Goal: Task Accomplishment & Management: Manage account settings

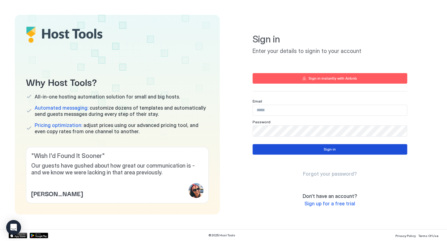
type input "**********"
click at [313, 148] on button "Sign in" at bounding box center [330, 149] width 155 height 11
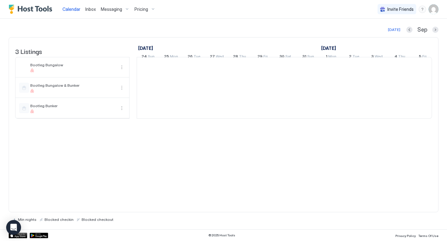
scroll to position [0, 344]
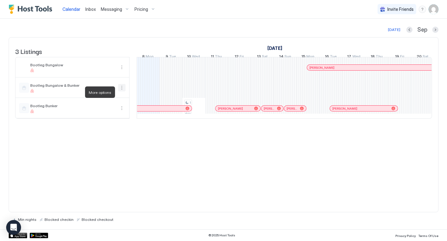
click at [122, 91] on button "More options" at bounding box center [121, 87] width 7 height 7
click at [119, 122] on span "Listing Settings" at bounding box center [111, 120] width 28 height 5
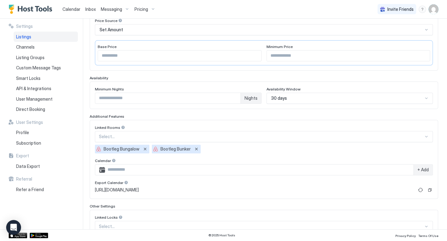
scroll to position [124, 0]
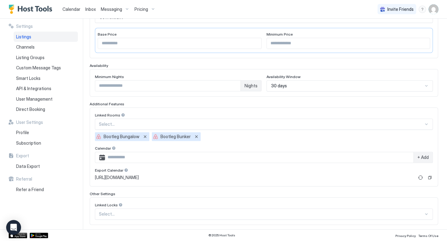
click at [68, 8] on span "Calendar" at bounding box center [72, 8] width 18 height 5
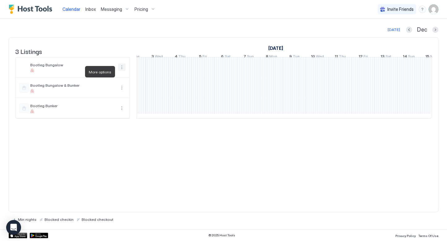
click at [118, 71] on button "More options" at bounding box center [121, 66] width 7 height 7
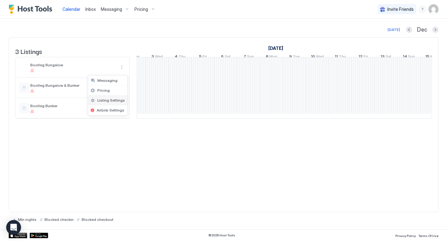
click at [118, 99] on span "Listing Settings" at bounding box center [111, 100] width 28 height 5
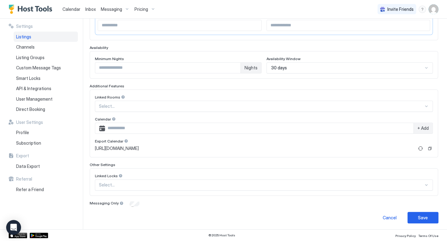
click at [121, 96] on div at bounding box center [123, 97] width 4 height 4
click at [71, 8] on span "Calendar" at bounding box center [72, 8] width 18 height 5
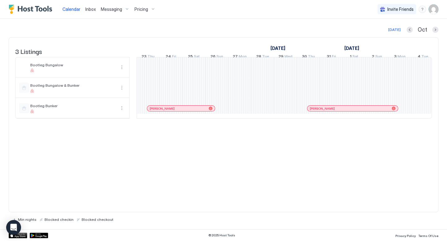
scroll to position [0, 918]
click at [400, 70] on div "[PERSON_NAME] [PERSON_NAME] [PERSON_NAME] [PERSON_NAME] [PERSON_NAME] [PERSON_N…" at bounding box center [286, 87] width 1214 height 61
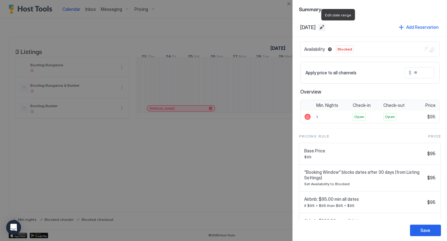
click at [326, 28] on button "Edit date range" at bounding box center [321, 27] width 7 height 7
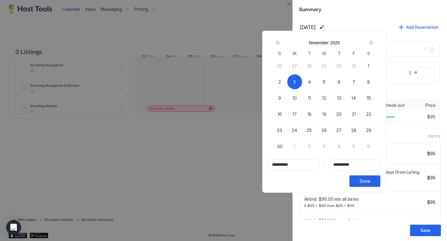
click at [417, 128] on div at bounding box center [223, 120] width 447 height 241
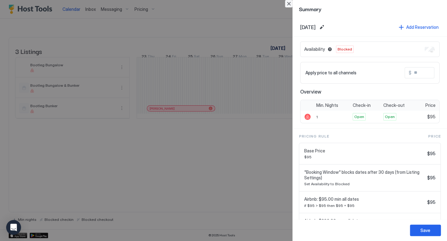
click at [287, 3] on button "Close" at bounding box center [288, 3] width 7 height 7
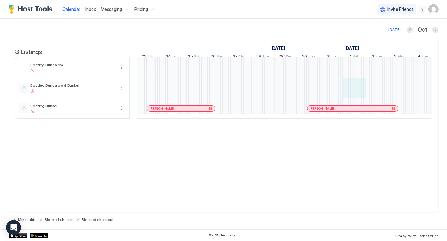
click at [353, 90] on div "[PERSON_NAME] [PERSON_NAME] [PERSON_NAME] [PERSON_NAME] [PERSON_NAME] [PERSON_N…" at bounding box center [286, 87] width 1214 height 61
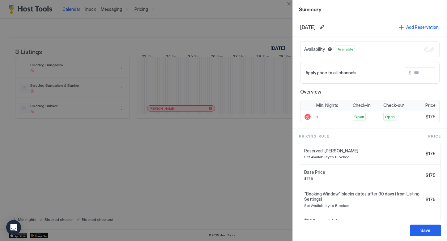
click at [268, 104] on div at bounding box center [223, 120] width 447 height 241
click at [257, 18] on div at bounding box center [223, 120] width 447 height 241
click at [286, 3] on button "Close" at bounding box center [288, 3] width 7 height 7
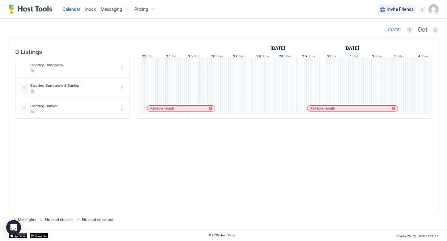
click at [332, 92] on div "[PERSON_NAME] [PERSON_NAME] [PERSON_NAME] [PERSON_NAME] [PERSON_NAME] [PERSON_N…" at bounding box center [286, 87] width 1214 height 61
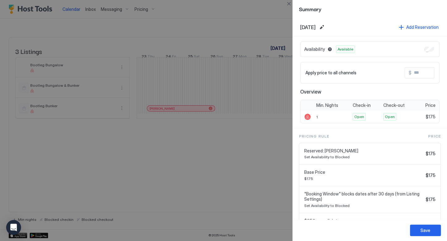
click at [265, 113] on div at bounding box center [223, 120] width 447 height 241
click at [291, 2] on button "Close" at bounding box center [288, 3] width 7 height 7
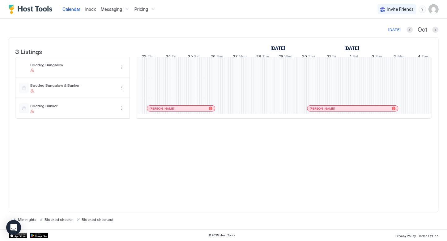
click at [355, 67] on div "[PERSON_NAME] [PERSON_NAME] [PERSON_NAME] [PERSON_NAME] [PERSON_NAME] [PERSON_N…" at bounding box center [286, 87] width 1214 height 61
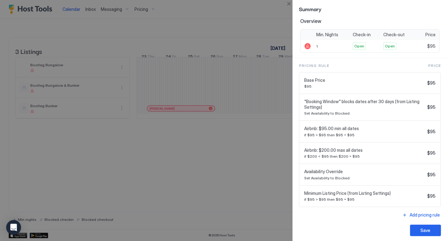
scroll to position [74, 0]
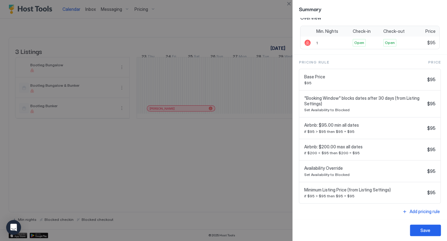
click at [323, 168] on span "Availability Override" at bounding box center [364, 168] width 121 height 6
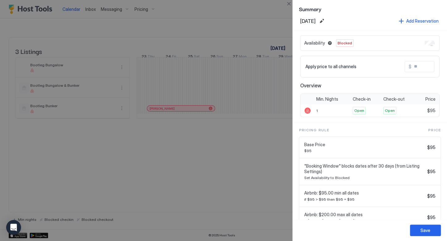
scroll to position [0, 0]
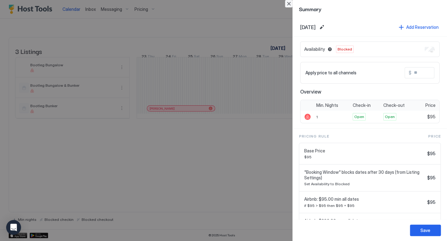
click at [290, 2] on button "Close" at bounding box center [288, 3] width 7 height 7
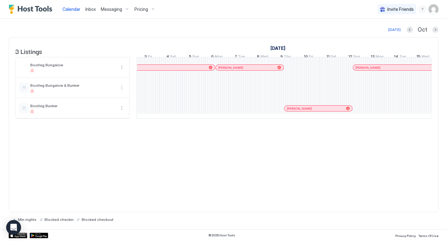
click at [412, 32] on div "Oct" at bounding box center [423, 29] width 32 height 7
click at [412, 30] on button "Previous month" at bounding box center [410, 30] width 6 height 6
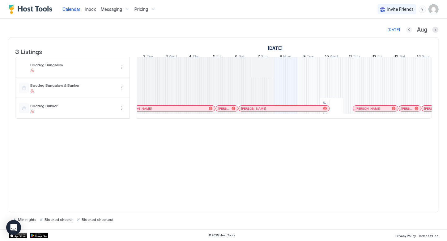
scroll to position [0, 344]
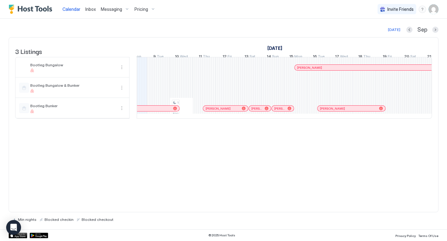
click at [328, 60] on div "16 Tue" at bounding box center [318, 57] width 23 height 9
click at [284, 67] on div "1 $89 [PERSON_NAME] [PERSON_NAME] Tivoli [PERSON_NAME] [PERSON_NAME] [PERSON_NA…" at bounding box center [136, 87] width 1214 height 61
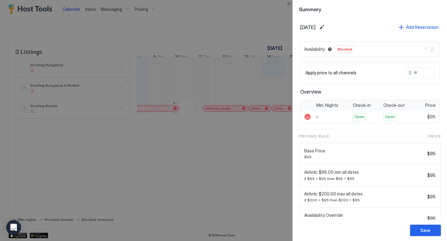
click at [273, 18] on div at bounding box center [223, 120] width 447 height 241
click at [288, 2] on button "Close" at bounding box center [288, 3] width 7 height 7
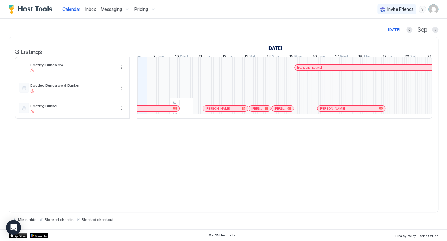
click at [299, 70] on div at bounding box center [298, 67] width 5 height 5
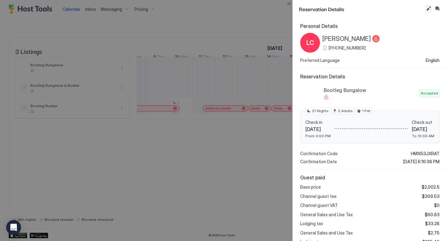
click at [429, 8] on button "Edit reservation" at bounding box center [428, 8] width 7 height 7
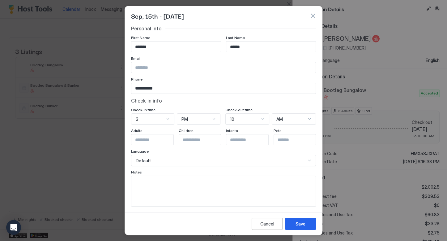
click at [315, 18] on button "button" at bounding box center [313, 16] width 6 height 6
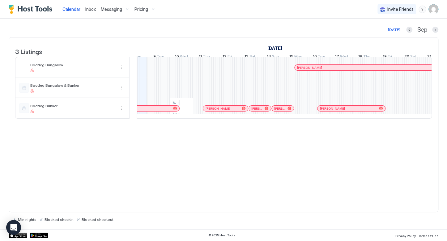
click at [246, 70] on div "1 $89 [PERSON_NAME] [PERSON_NAME] Tivoli [PERSON_NAME] [PERSON_NAME] [PERSON_NA…" at bounding box center [136, 87] width 1214 height 61
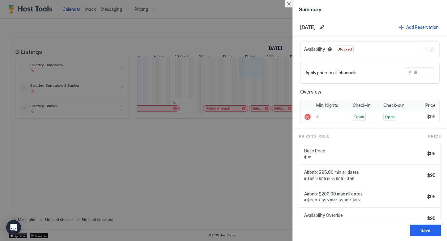
click at [288, 3] on button "Close" at bounding box center [288, 3] width 7 height 7
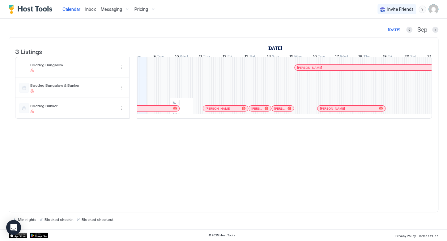
click at [319, 110] on div "[PERSON_NAME]" at bounding box center [352, 108] width 68 height 4
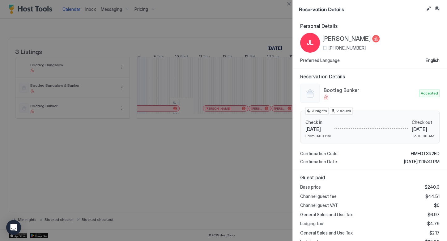
click at [245, 168] on div at bounding box center [223, 120] width 447 height 241
click at [286, 2] on button "Close" at bounding box center [288, 3] width 7 height 7
